Goal: Task Accomplishment & Management: Manage account settings

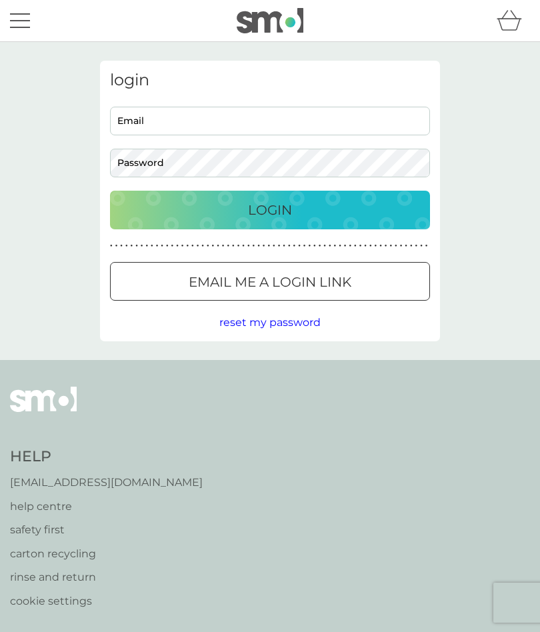
click at [246, 121] on input "Email" at bounding box center [270, 121] width 320 height 29
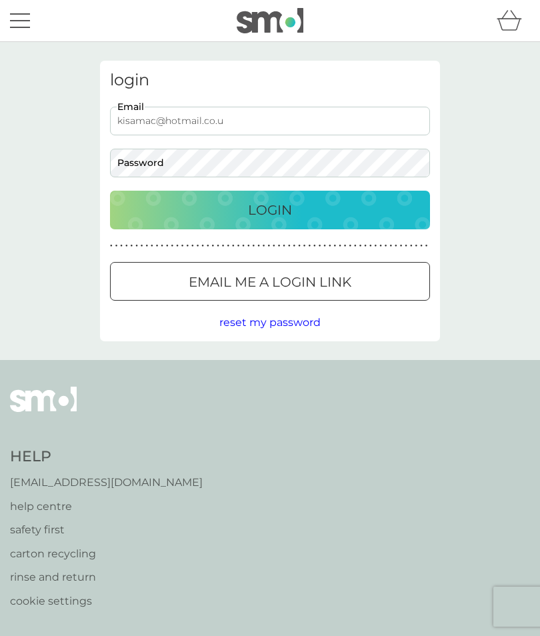
type input "[EMAIL_ADDRESS][DOMAIN_NAME]"
click at [311, 327] on span "reset my password" at bounding box center [269, 322] width 101 height 13
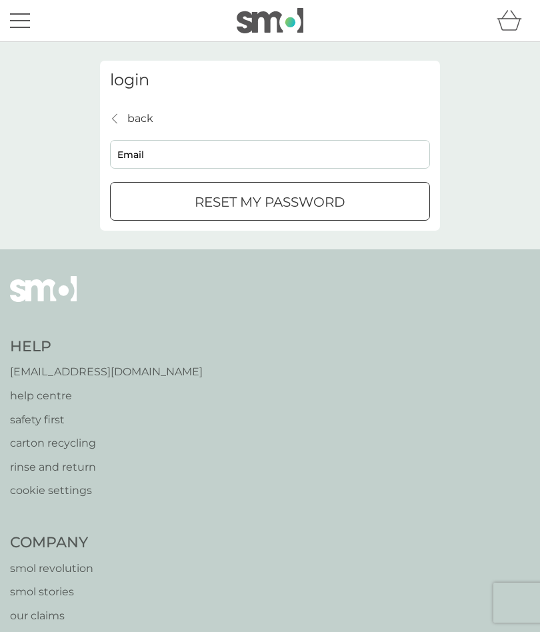
click at [256, 161] on input "Email" at bounding box center [270, 154] width 320 height 29
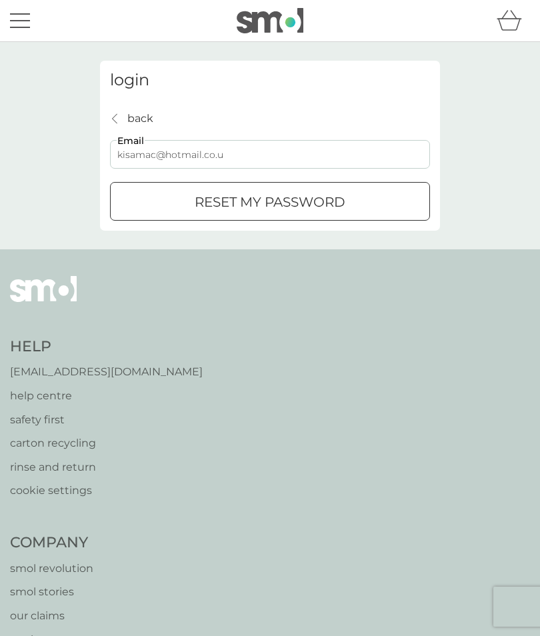
type input "[EMAIL_ADDRESS][DOMAIN_NAME]"
click at [335, 210] on p "reset my password" at bounding box center [270, 201] width 151 height 21
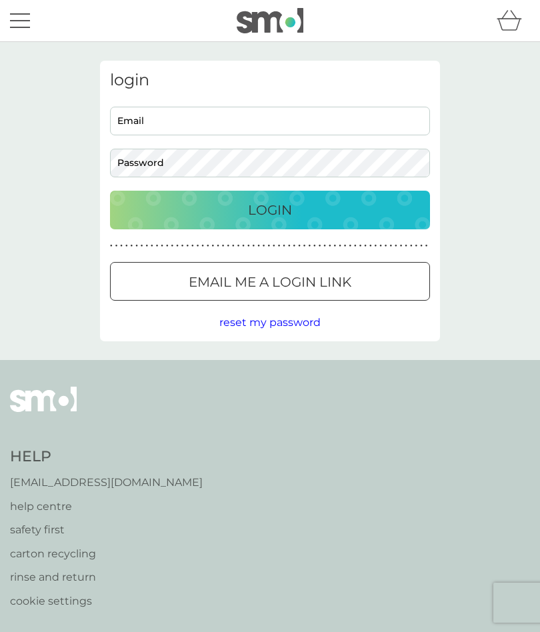
click at [294, 327] on span "reset my password" at bounding box center [269, 322] width 101 height 13
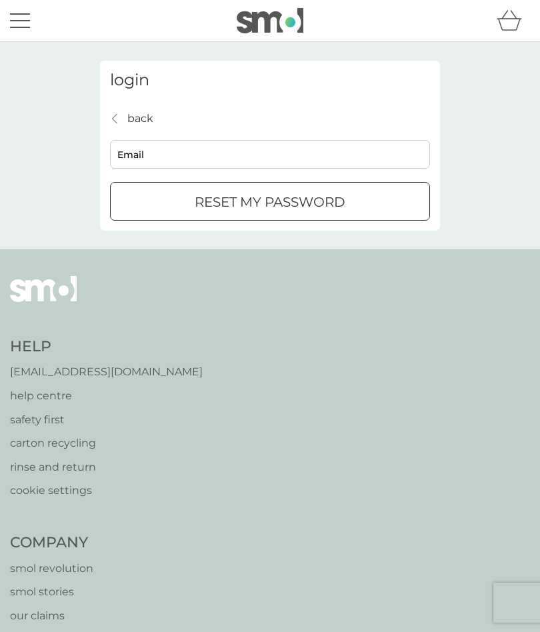
click at [261, 157] on input "Email" at bounding box center [270, 154] width 320 height 29
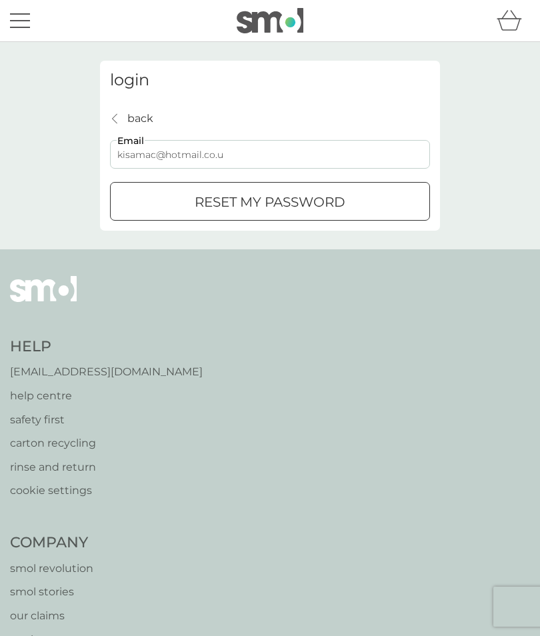
type input "[EMAIL_ADDRESS][DOMAIN_NAME]"
click at [317, 207] on p "reset my password" at bounding box center [270, 201] width 151 height 21
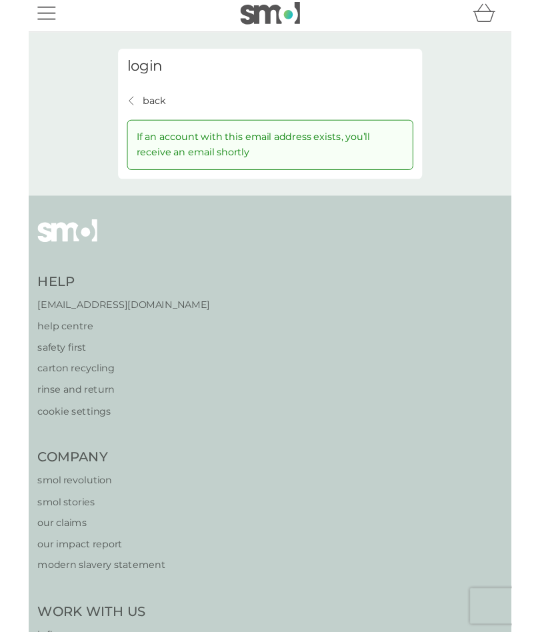
scroll to position [43, 0]
